Goal: Transaction & Acquisition: Download file/media

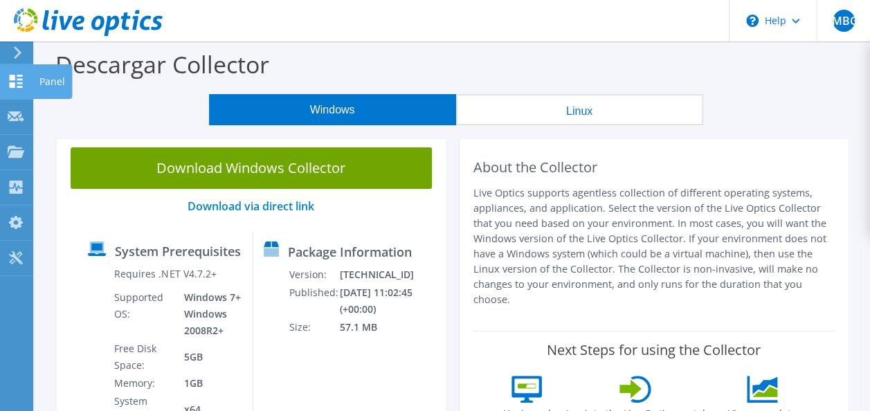
click at [21, 90] on div at bounding box center [16, 82] width 17 height 15
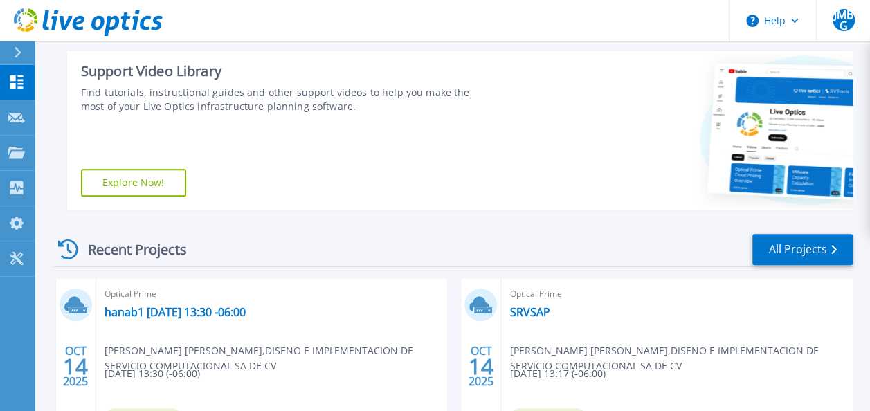
scroll to position [415, 0]
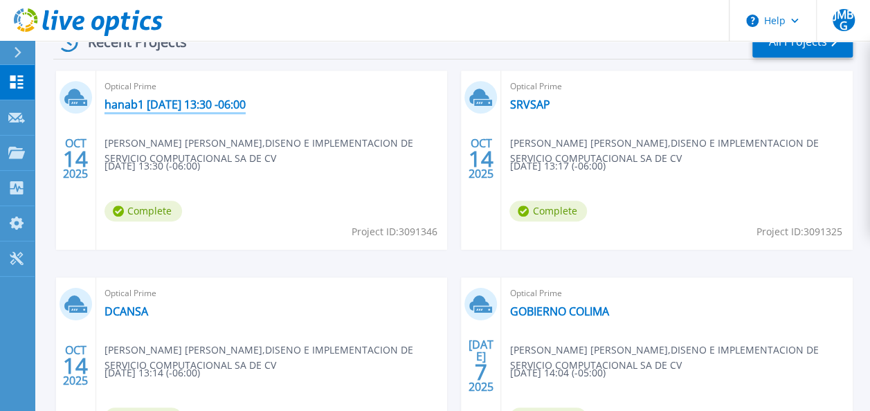
click at [220, 106] on link "hanab1 [DATE] 13:30 -06:00" at bounding box center [174, 105] width 141 height 14
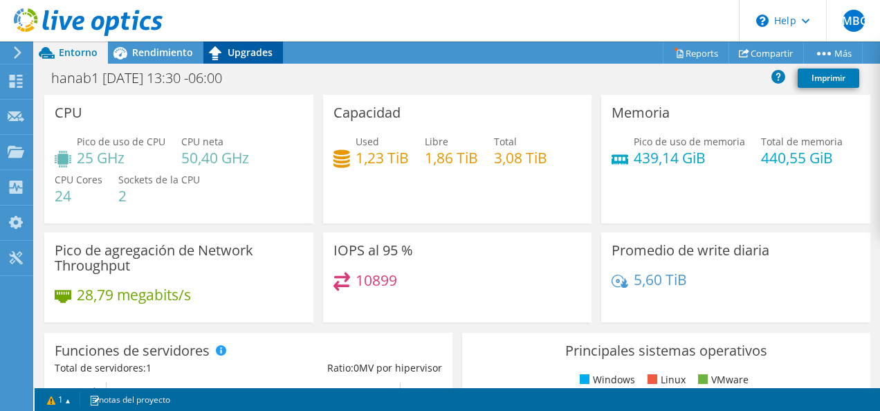
click at [252, 56] on span "Upgrades" at bounding box center [250, 52] width 45 height 13
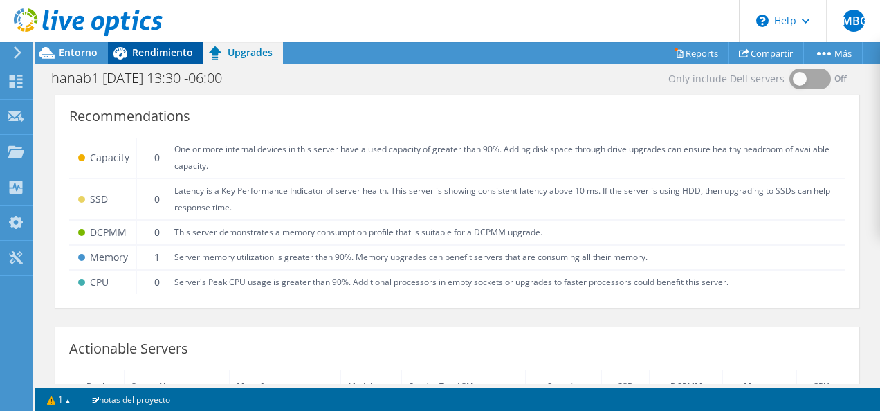
click at [159, 59] on div "Rendimiento" at bounding box center [155, 53] width 95 height 22
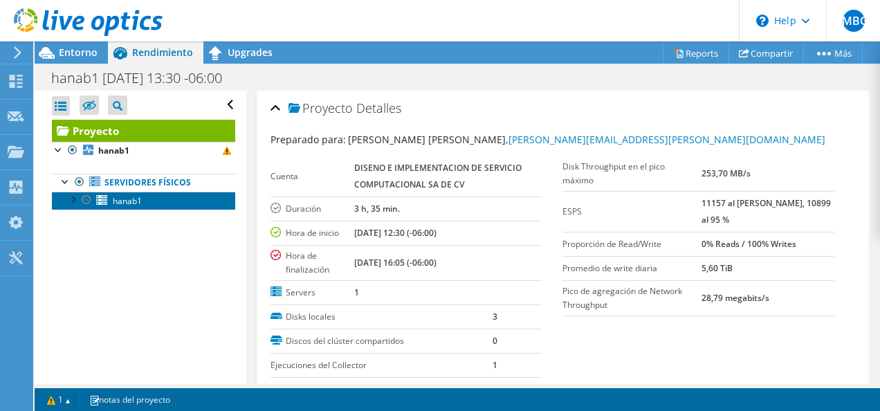
click at [161, 196] on link "hanab1" at bounding box center [143, 201] width 183 height 18
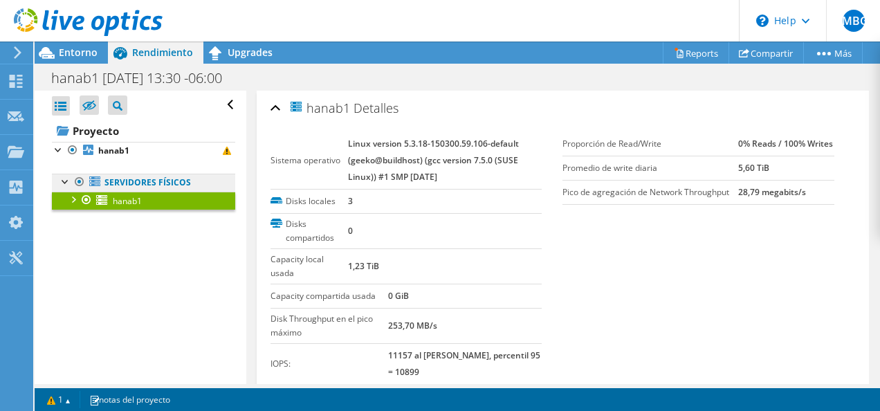
click at [162, 177] on link "Servidores físicos" at bounding box center [143, 183] width 183 height 18
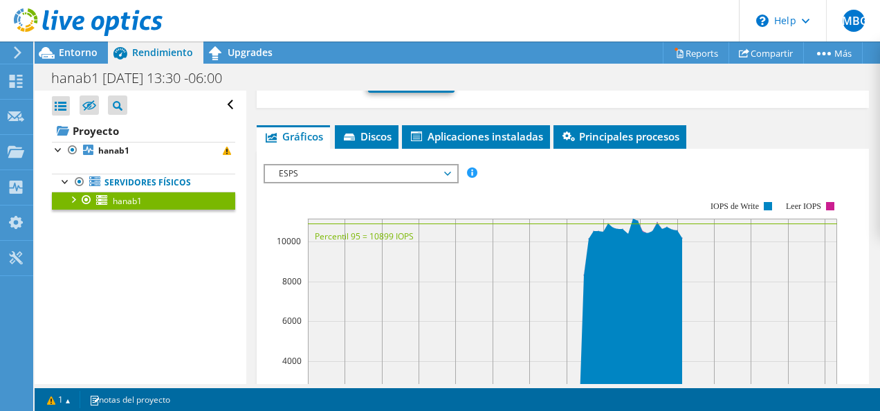
scroll to position [277, 0]
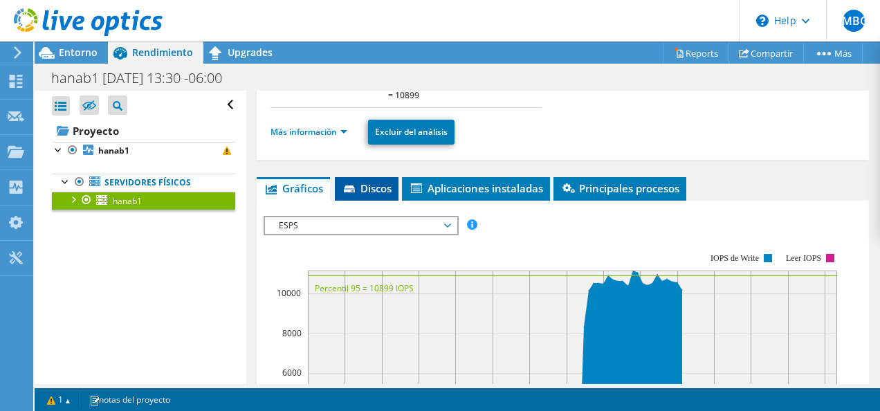
click at [389, 182] on span "Discos" at bounding box center [367, 188] width 50 height 14
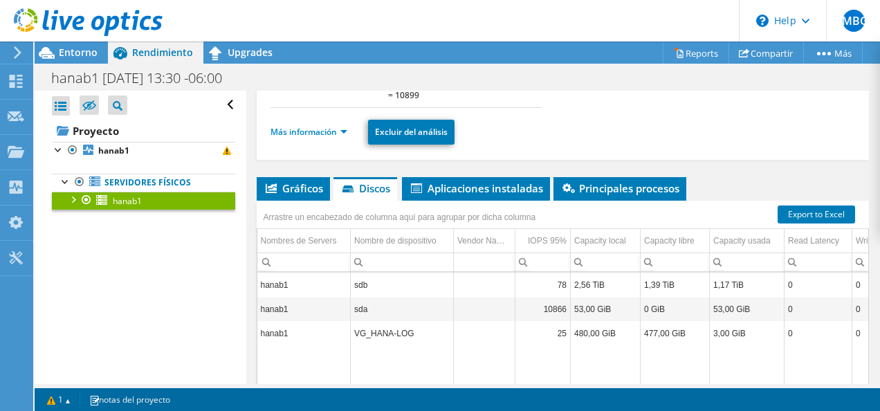
scroll to position [138, 0]
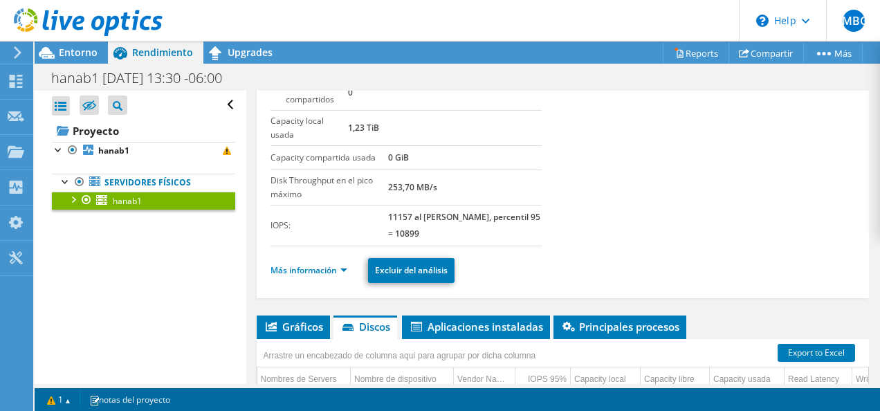
click at [73, 199] on div at bounding box center [73, 199] width 14 height 14
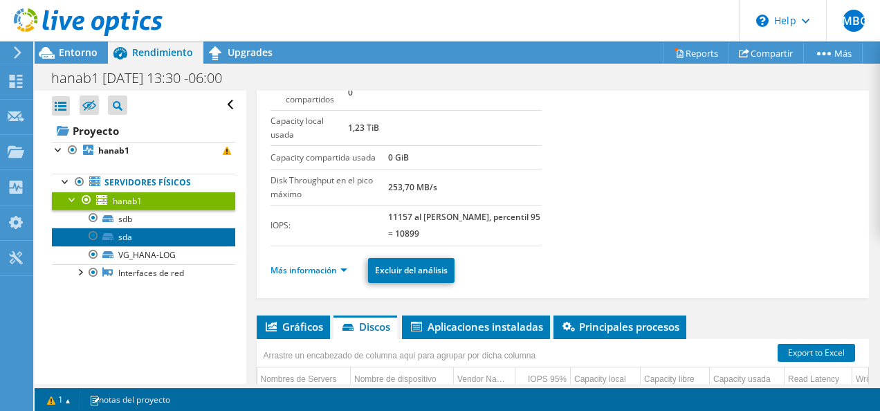
click at [145, 234] on link "sda" at bounding box center [143, 237] width 183 height 18
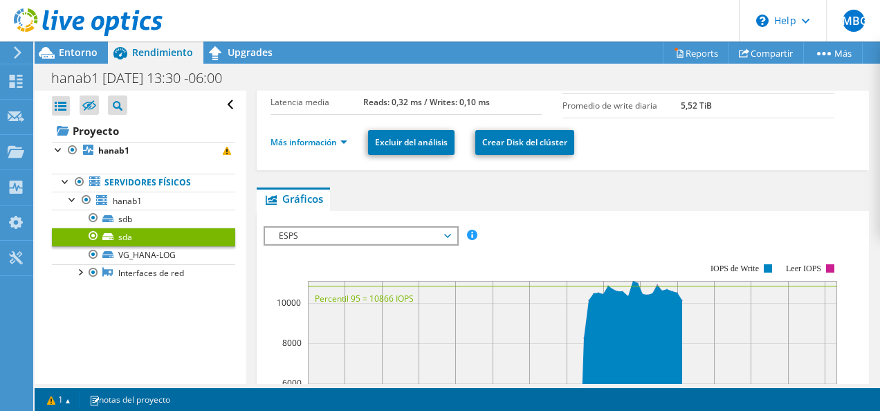
click at [435, 235] on span "ESPS" at bounding box center [361, 236] width 178 height 17
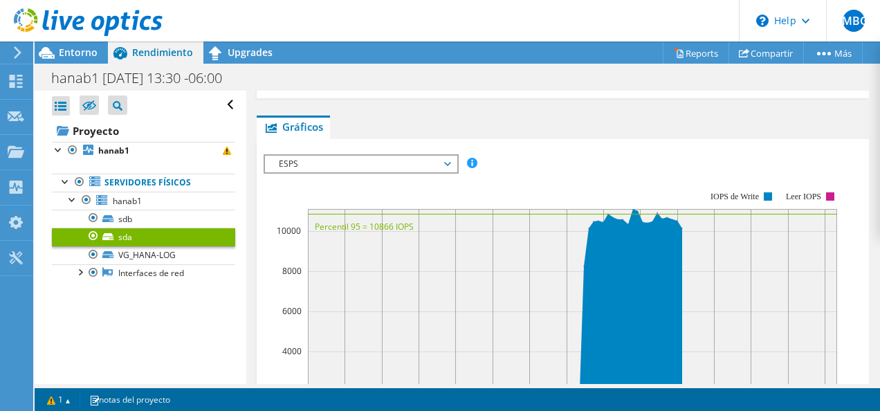
scroll to position [141, 0]
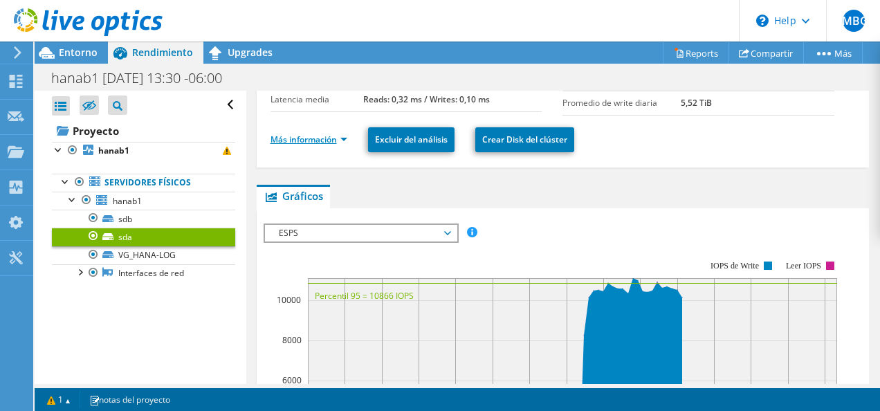
click at [323, 134] on link "Más información" at bounding box center [309, 140] width 77 height 12
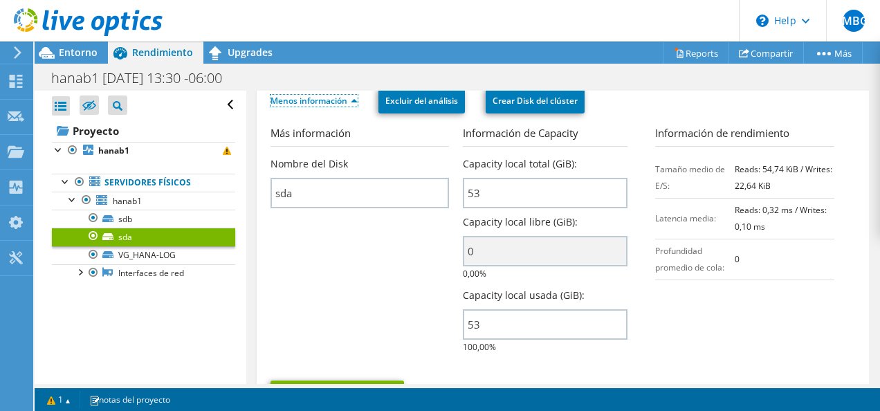
scroll to position [0, 0]
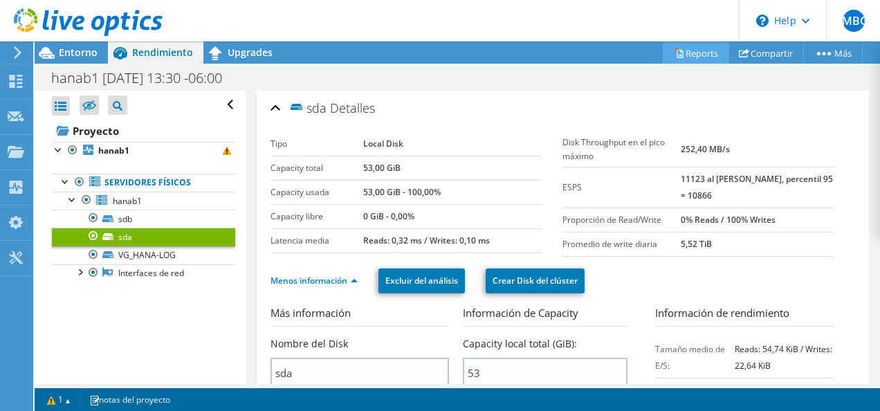
click at [697, 56] on link "Reports" at bounding box center [696, 52] width 66 height 21
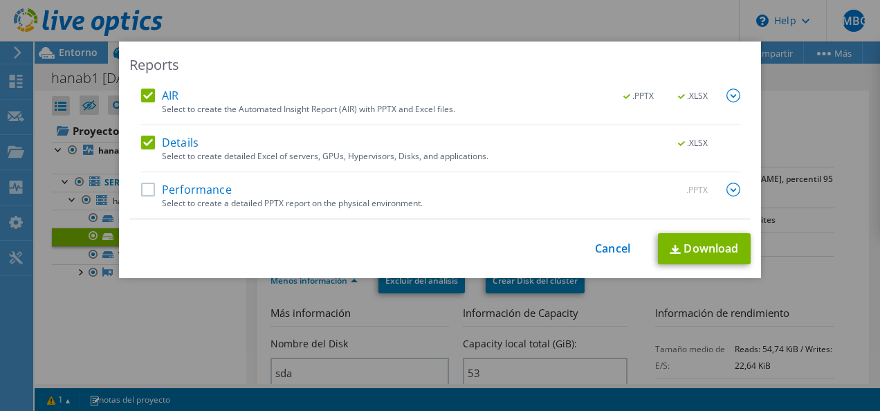
click at [218, 187] on label "Performance" at bounding box center [186, 190] width 91 height 14
click at [0, 0] on input "Performance" at bounding box center [0, 0] width 0 height 0
click at [696, 244] on link "Download" at bounding box center [704, 248] width 93 height 31
click at [614, 246] on link "Cancel" at bounding box center [612, 248] width 35 height 13
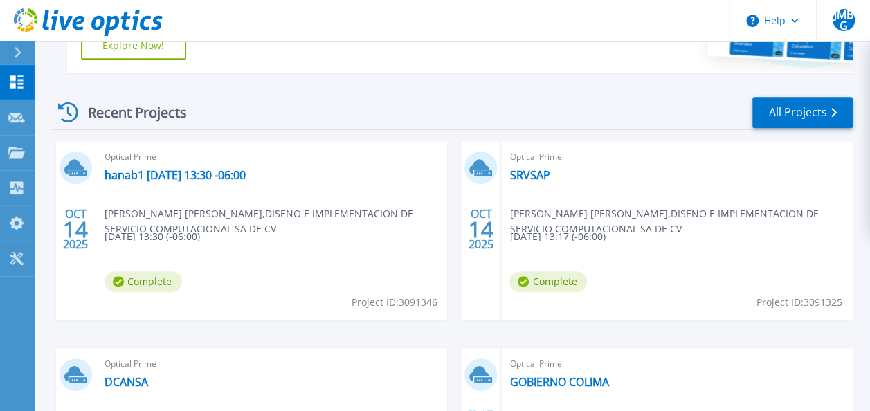
scroll to position [346, 0]
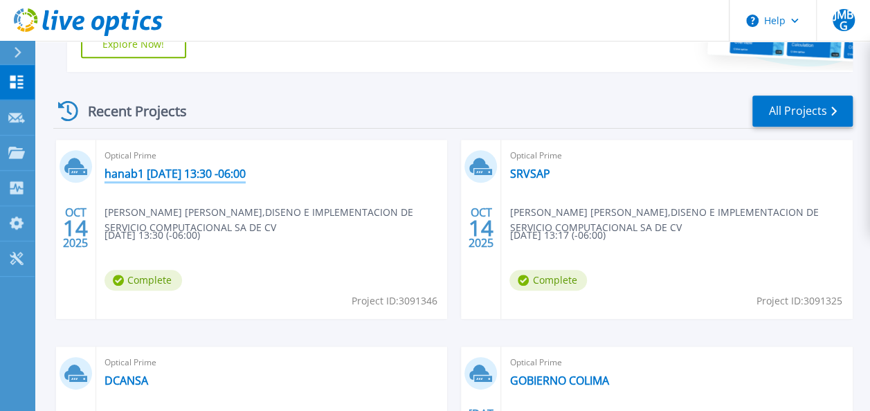
click at [163, 179] on link "hanab1 [DATE] 13:30 -06:00" at bounding box center [174, 174] width 141 height 14
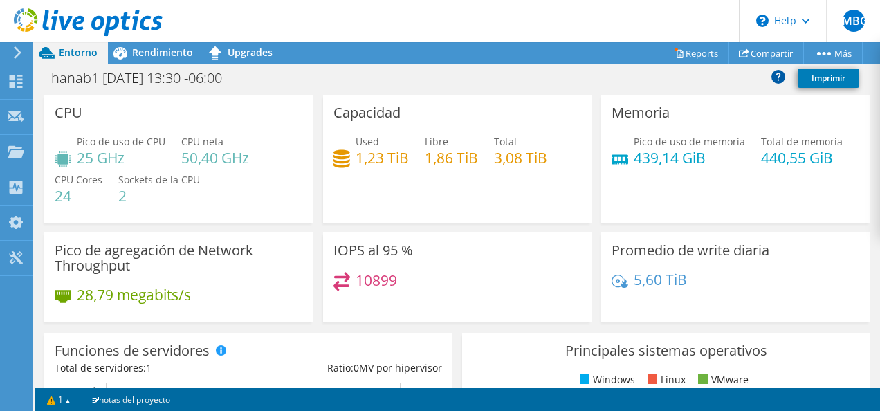
click at [780, 82] on icon at bounding box center [778, 76] width 14 height 14
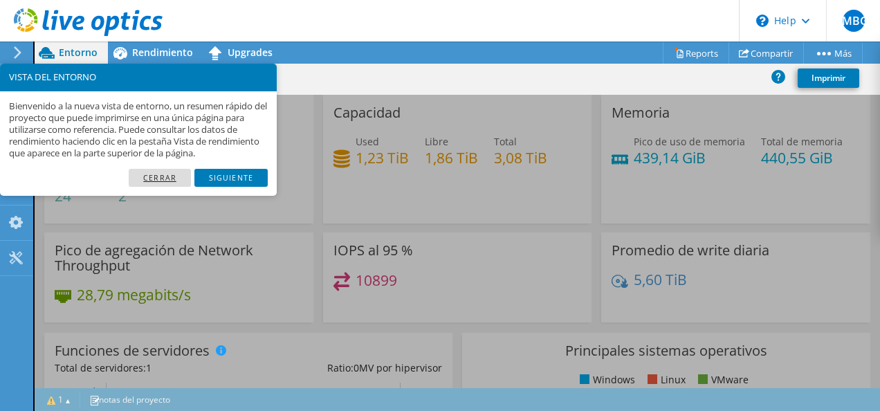
click at [145, 176] on link "Cerrar" at bounding box center [160, 178] width 62 height 18
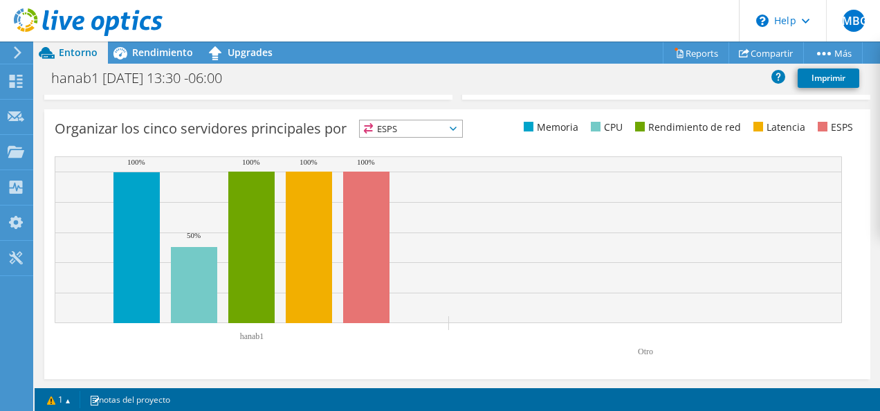
scroll to position [288, 0]
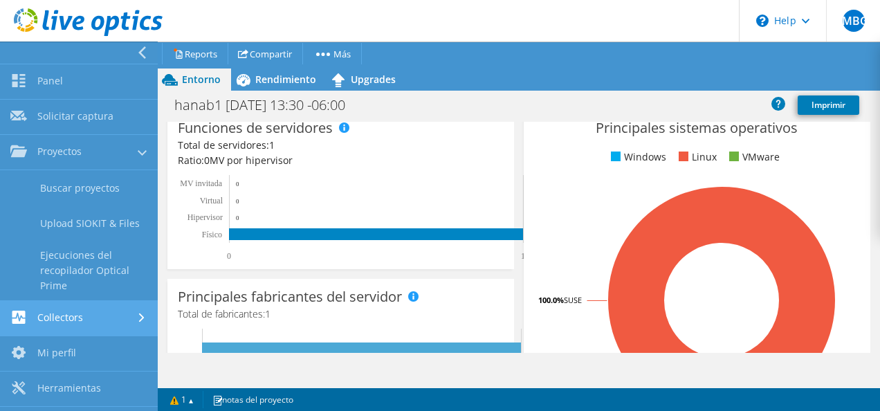
click at [91, 322] on link "Collectors" at bounding box center [79, 318] width 158 height 35
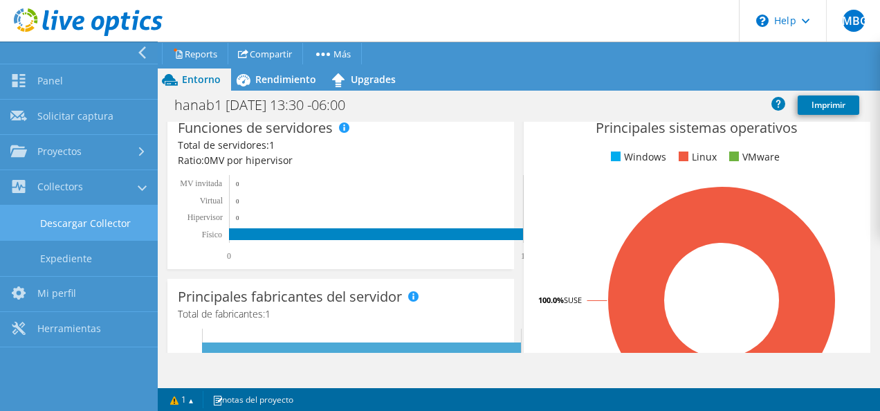
click at [87, 221] on link "Descargar Collector" at bounding box center [79, 222] width 158 height 35
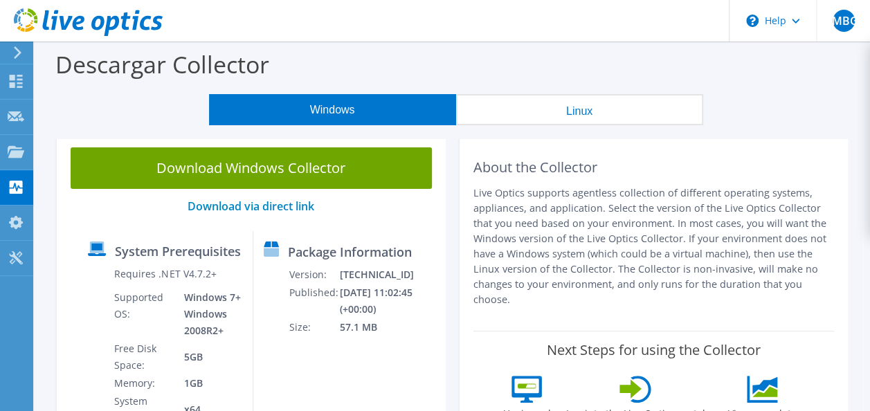
click at [603, 108] on button "Linux" at bounding box center [579, 109] width 247 height 31
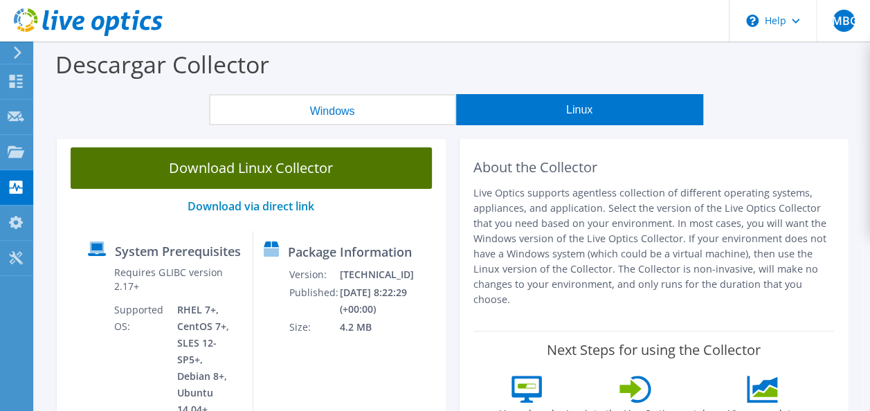
click at [321, 178] on link "Download Linux Collector" at bounding box center [251, 168] width 361 height 42
